Goal: Task Accomplishment & Management: Manage account settings

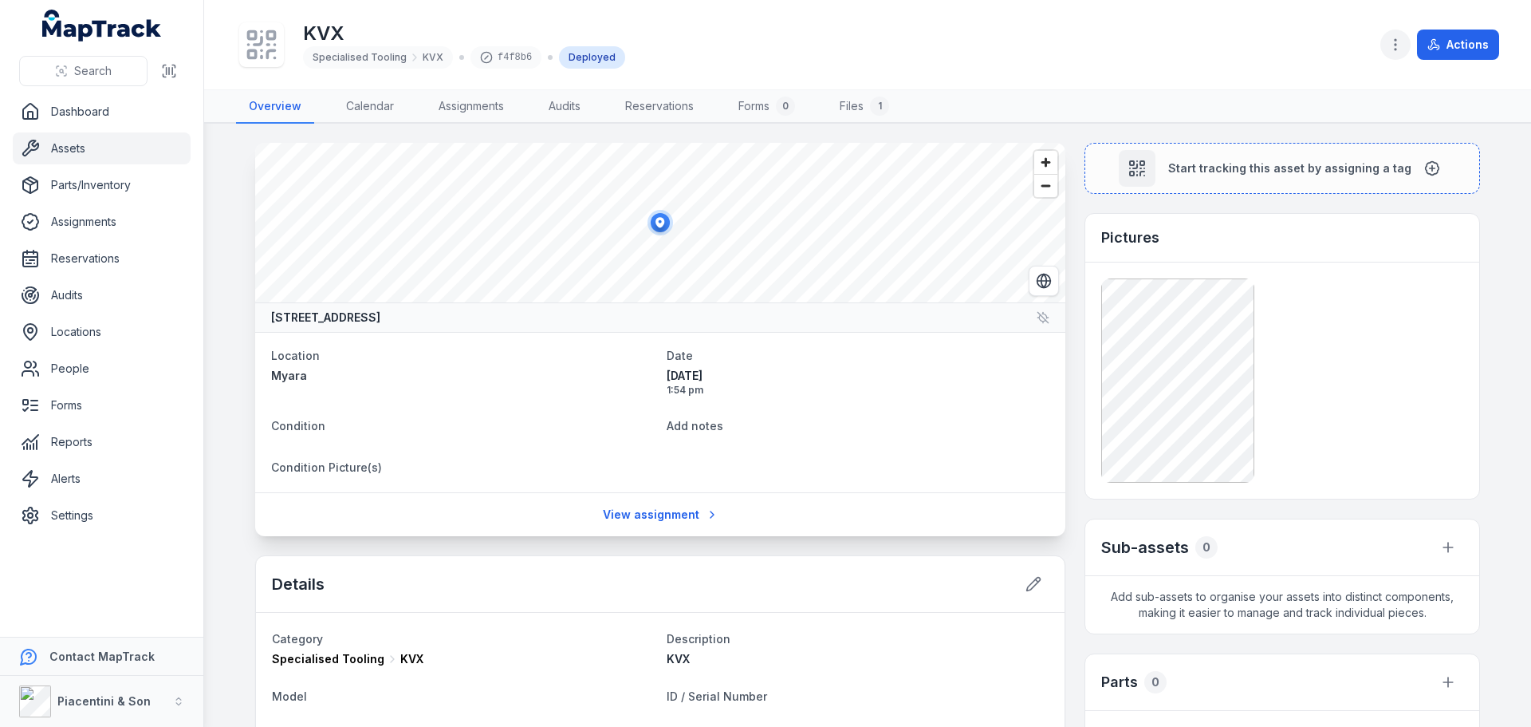
click at [1399, 31] on button "button" at bounding box center [1396, 45] width 30 height 30
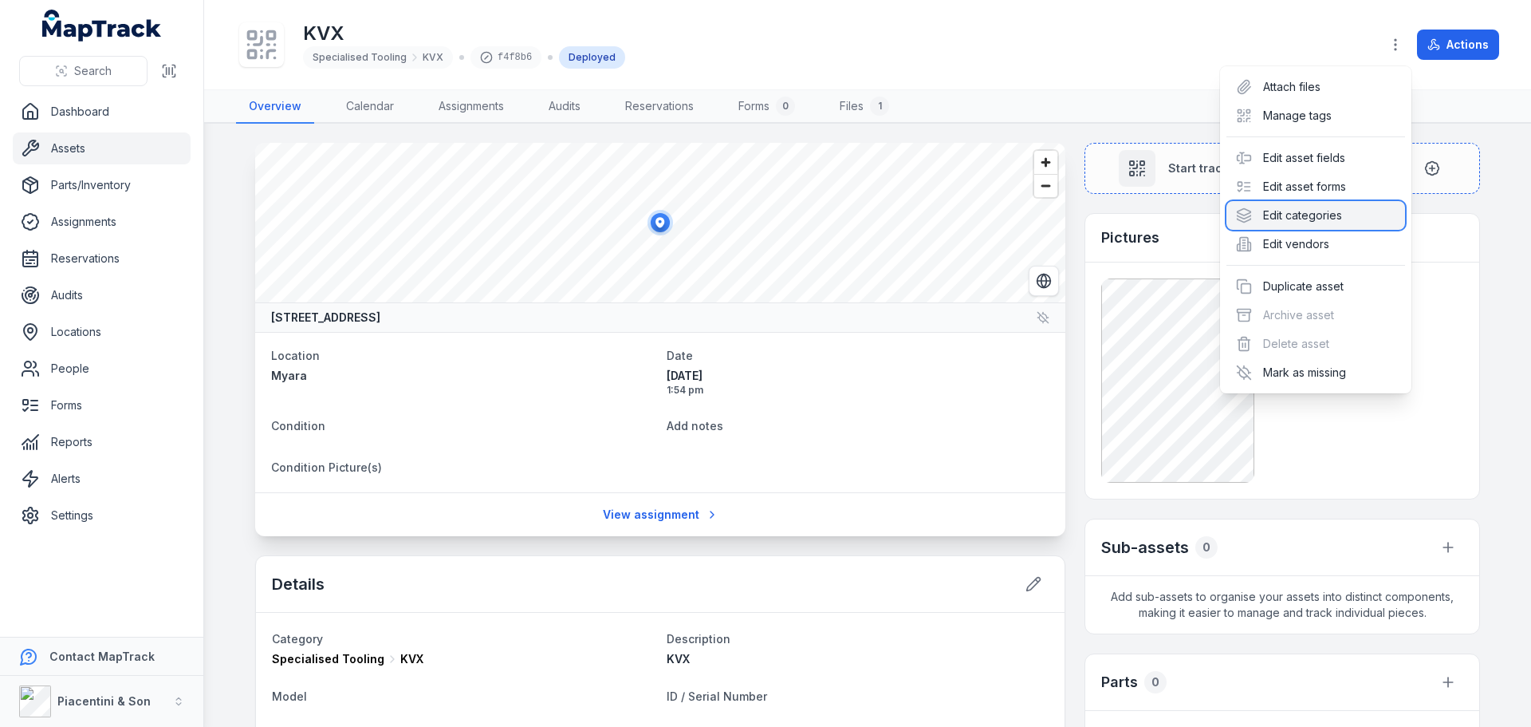
click at [1331, 221] on div "Edit categories" at bounding box center [1316, 215] width 179 height 29
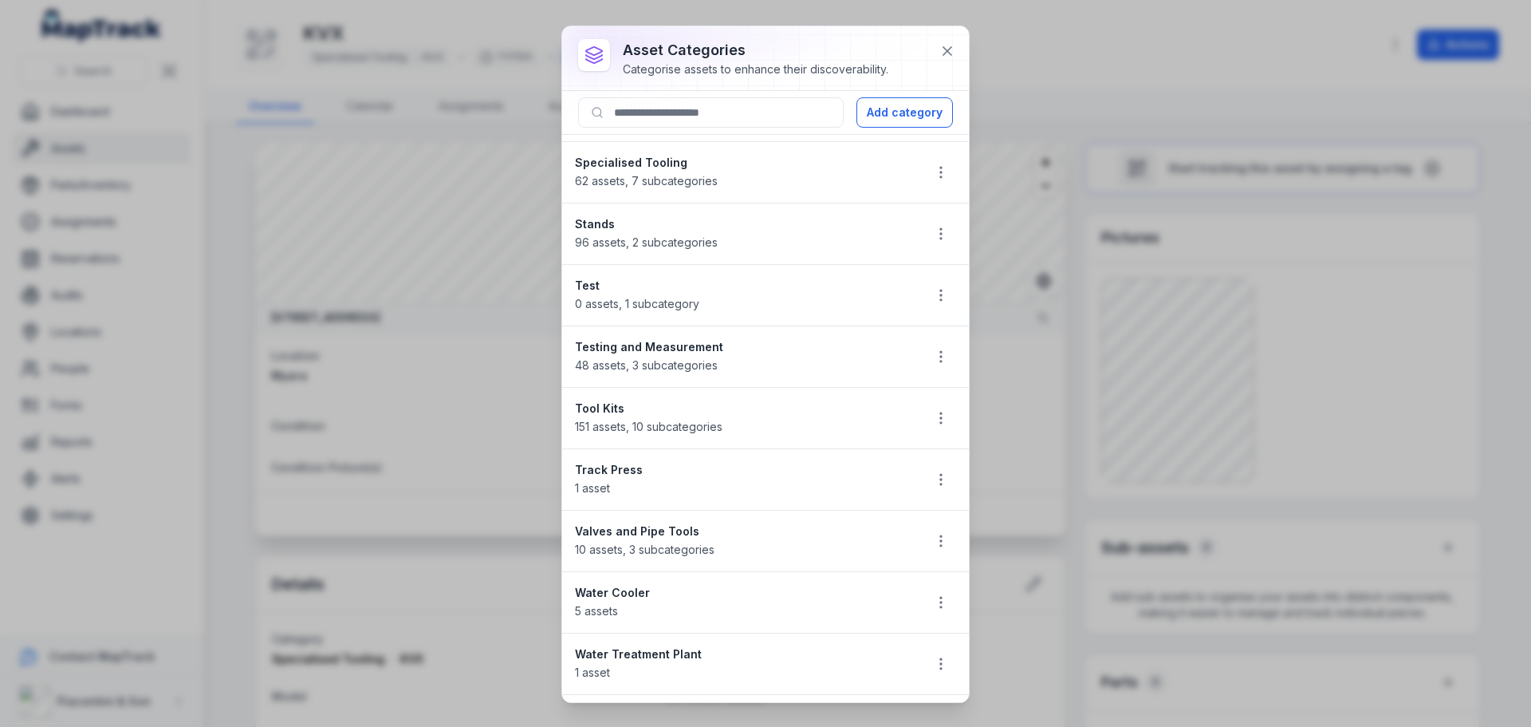
scroll to position [1501, 0]
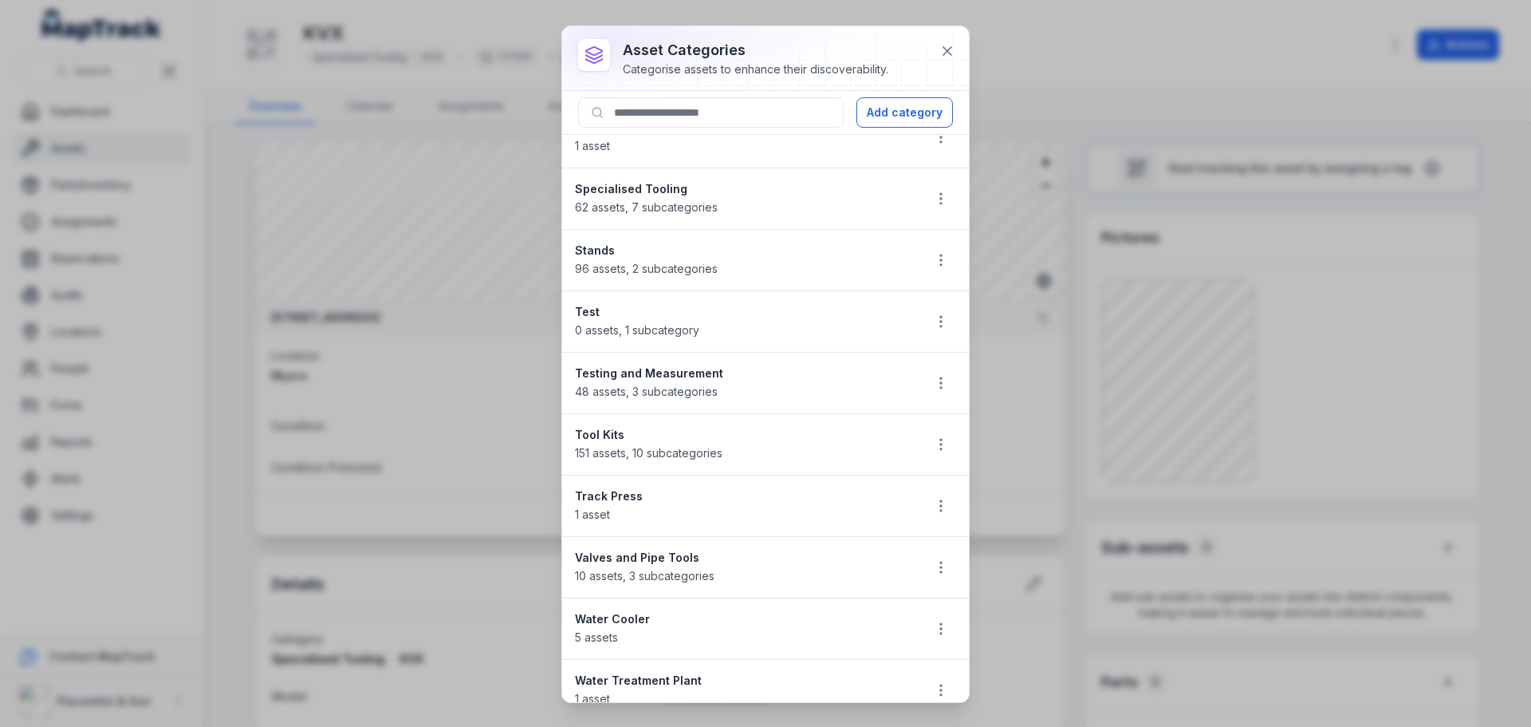
click at [644, 190] on strong "Specialised Tooling" at bounding box center [742, 189] width 335 height 16
click at [926, 192] on button "button" at bounding box center [941, 198] width 30 height 30
click at [881, 236] on div "Edit" at bounding box center [848, 241] width 179 height 29
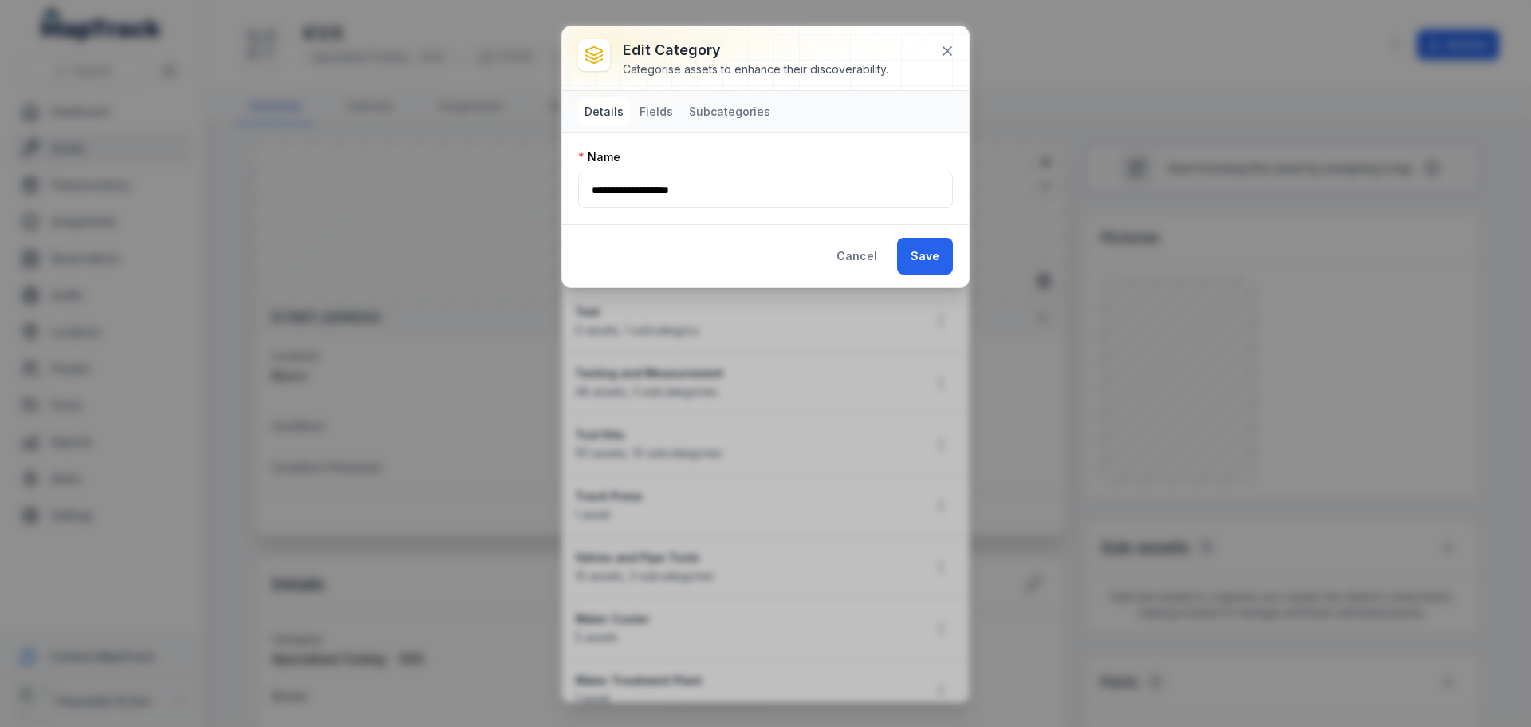
click at [733, 108] on button "Subcategories" at bounding box center [730, 111] width 94 height 29
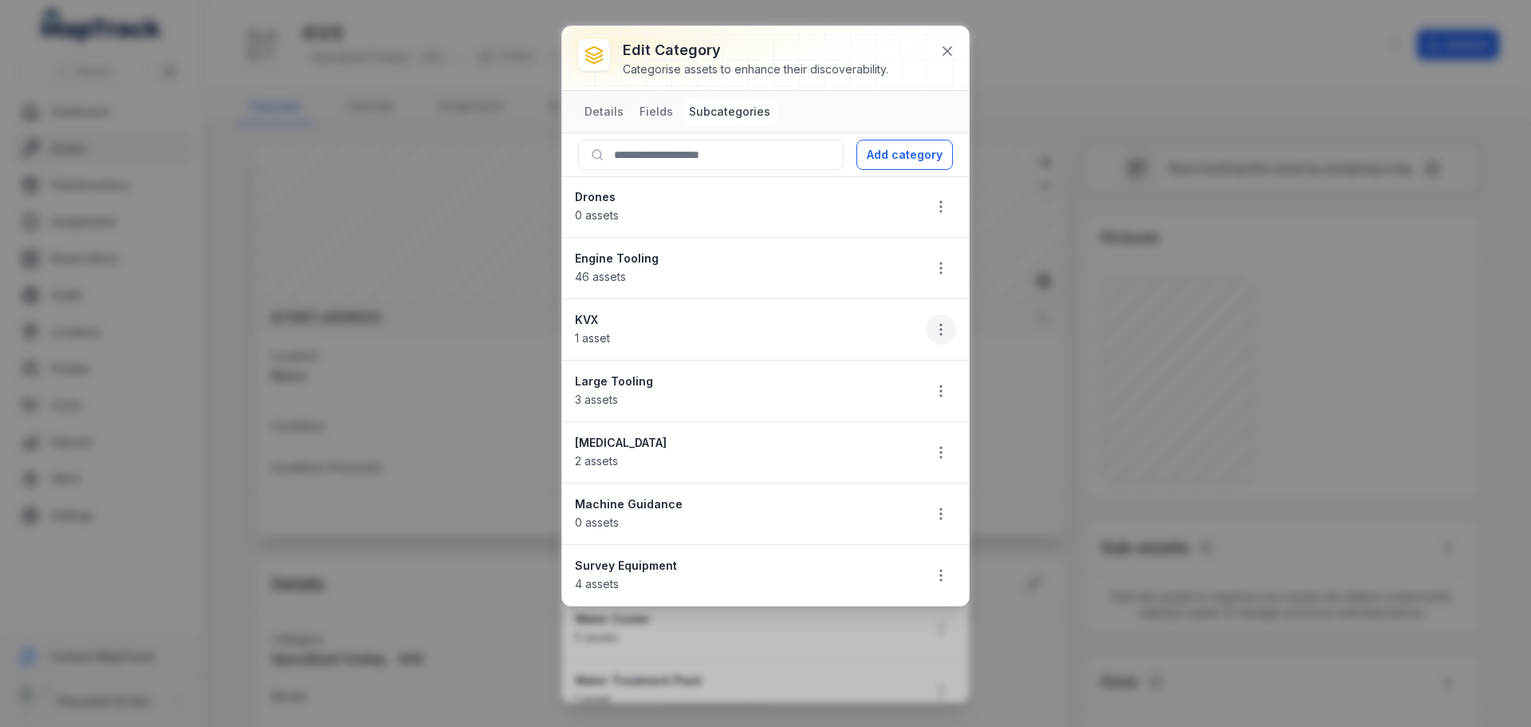
click at [929, 329] on button "button" at bounding box center [941, 329] width 30 height 30
click at [889, 367] on div "Edit" at bounding box center [860, 371] width 179 height 29
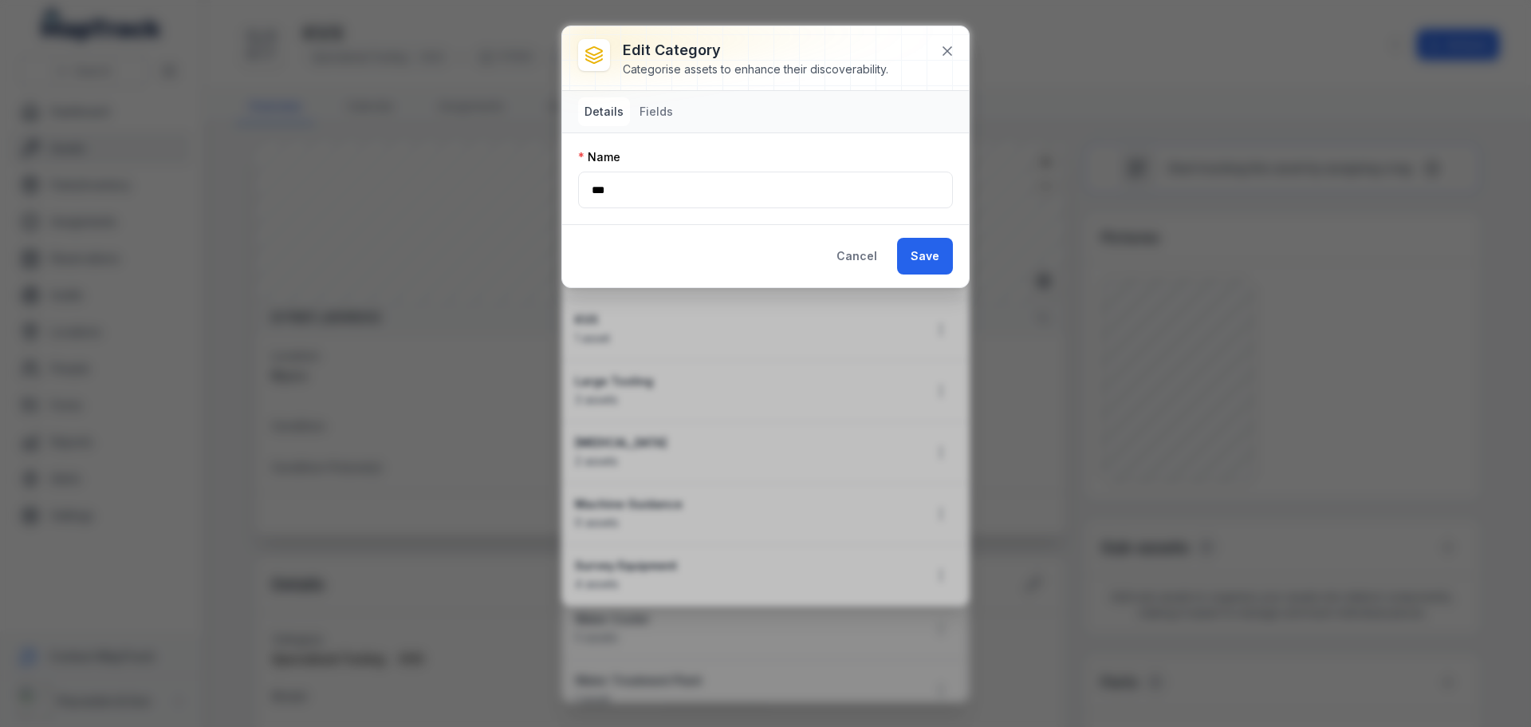
click at [629, 114] on nav "Details Fields" at bounding box center [765, 111] width 407 height 41
click at [641, 114] on button "Fields" at bounding box center [656, 111] width 46 height 29
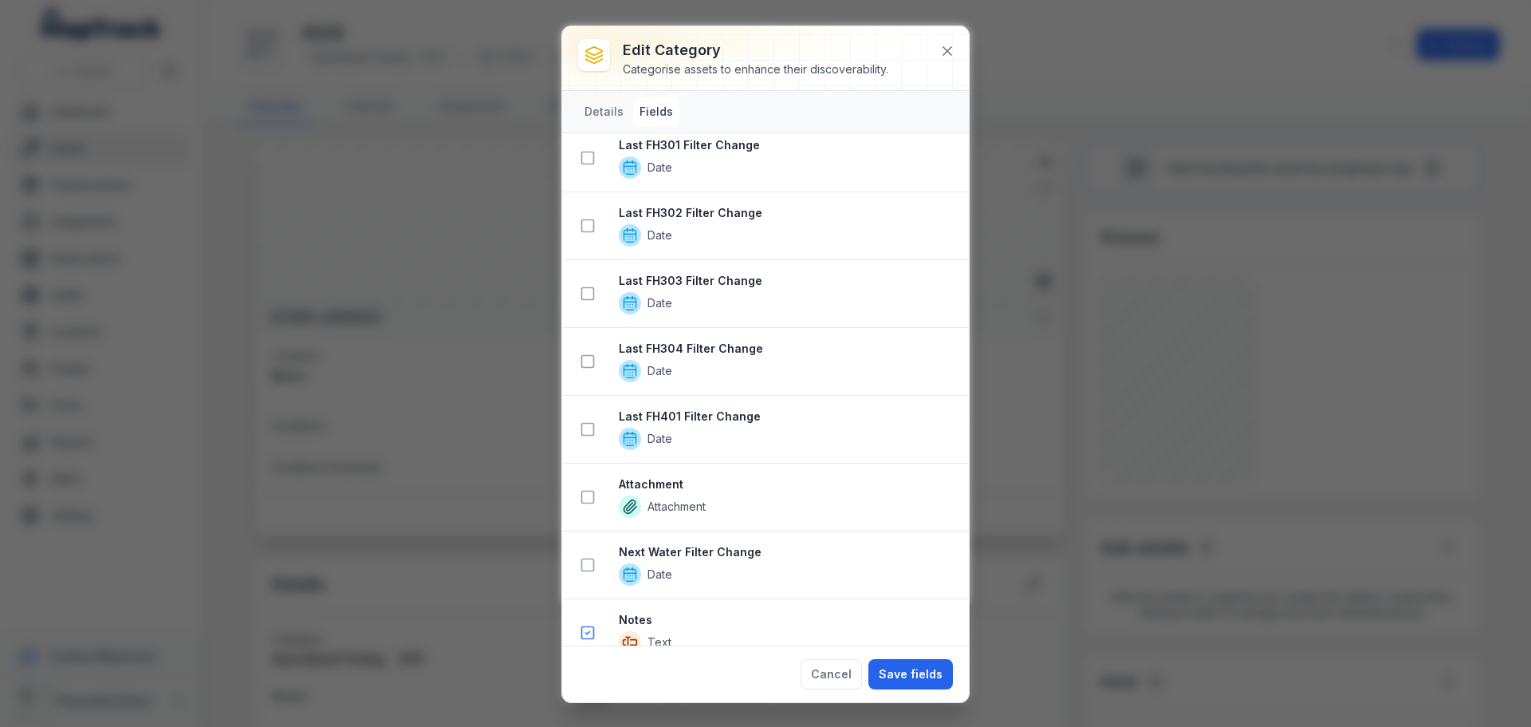
scroll to position [3208, 0]
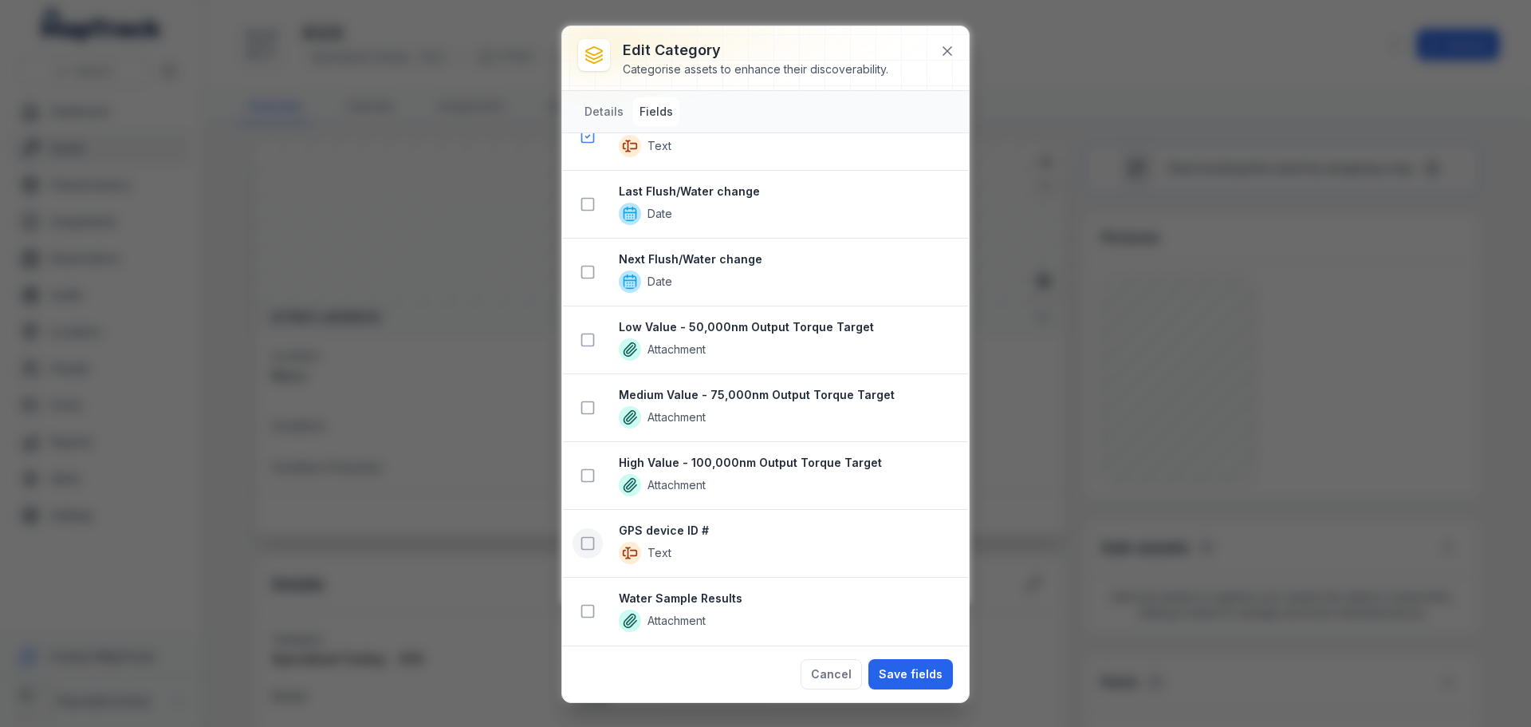
click at [585, 545] on icon at bounding box center [588, 543] width 16 height 16
click at [926, 678] on button "Save fields" at bounding box center [911, 674] width 85 height 30
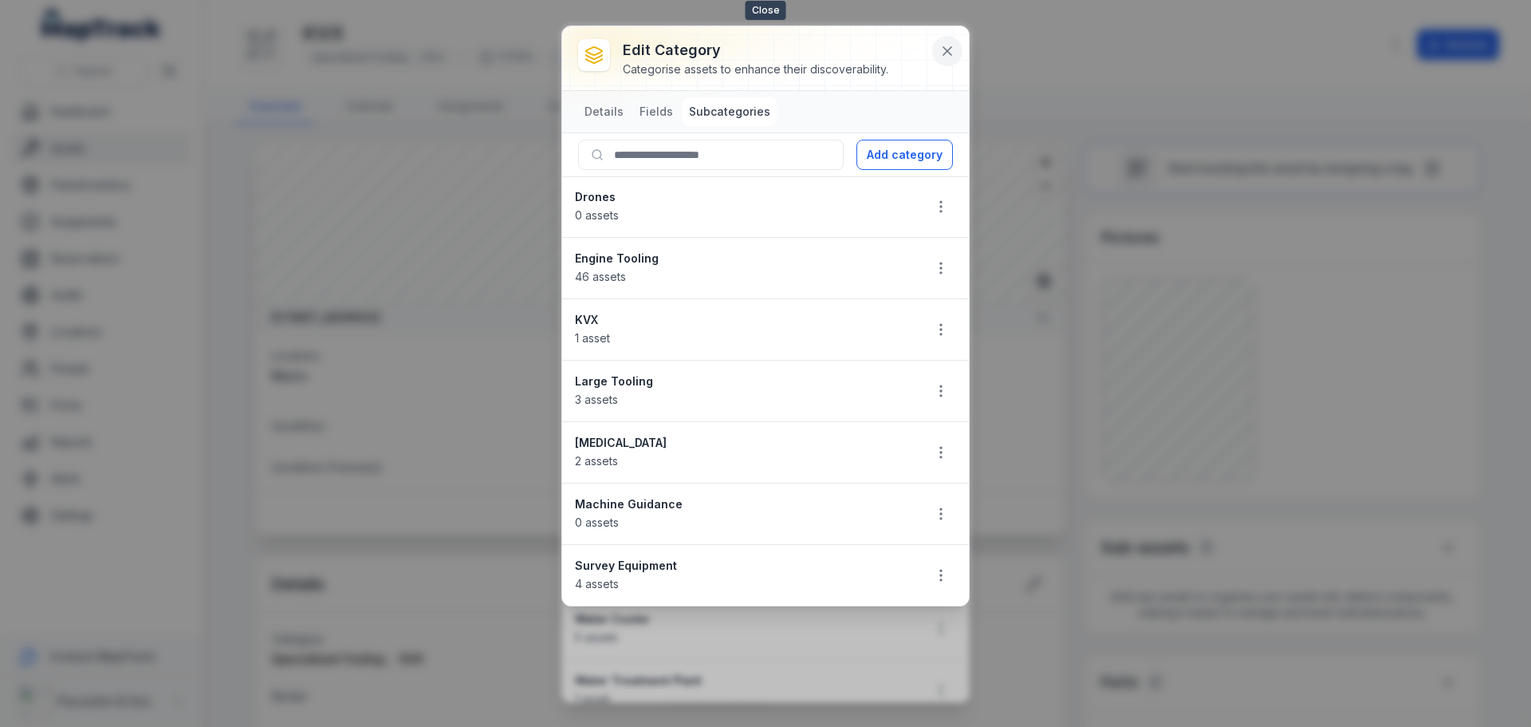
click at [945, 59] on button at bounding box center [947, 51] width 30 height 30
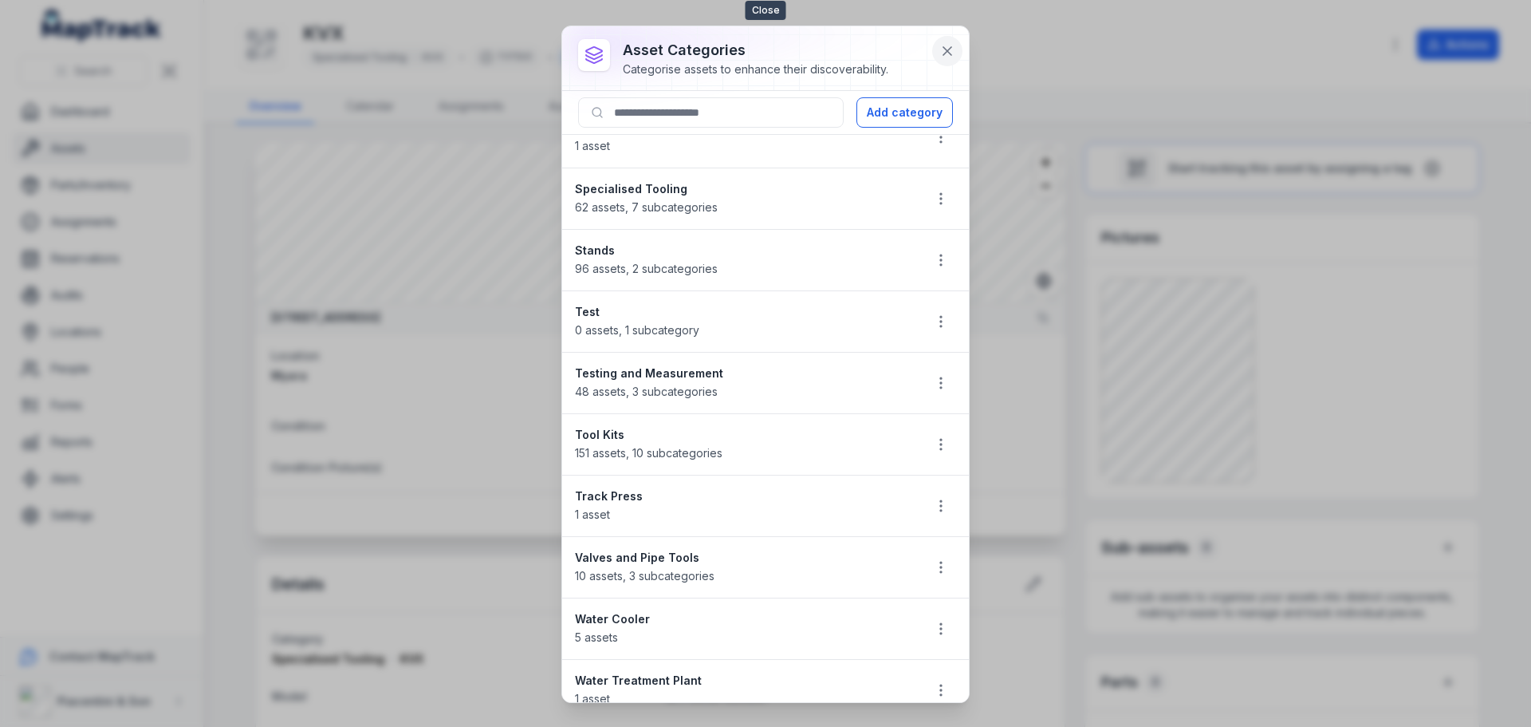
click at [945, 58] on icon at bounding box center [948, 51] width 16 height 16
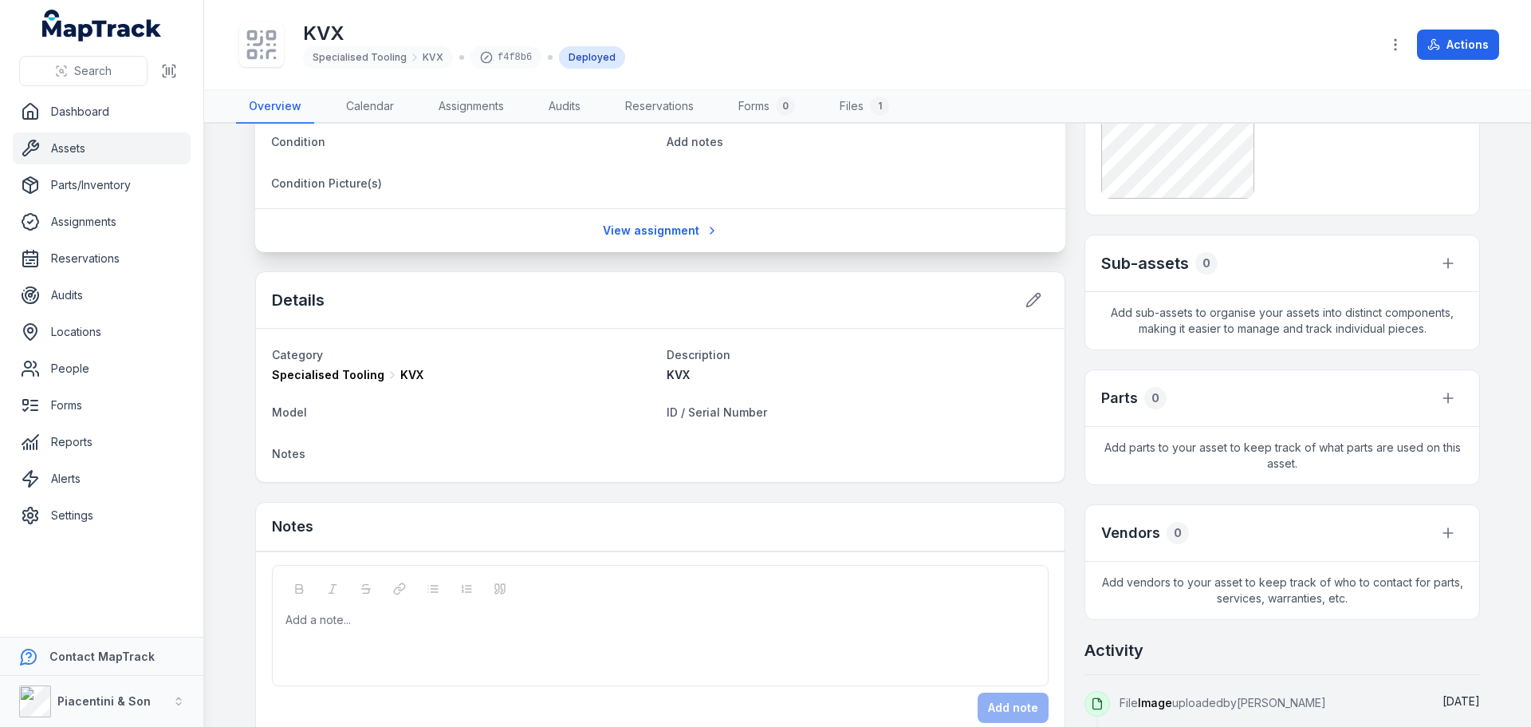
scroll to position [319, 0]
